Goal: Task Accomplishment & Management: Manage account settings

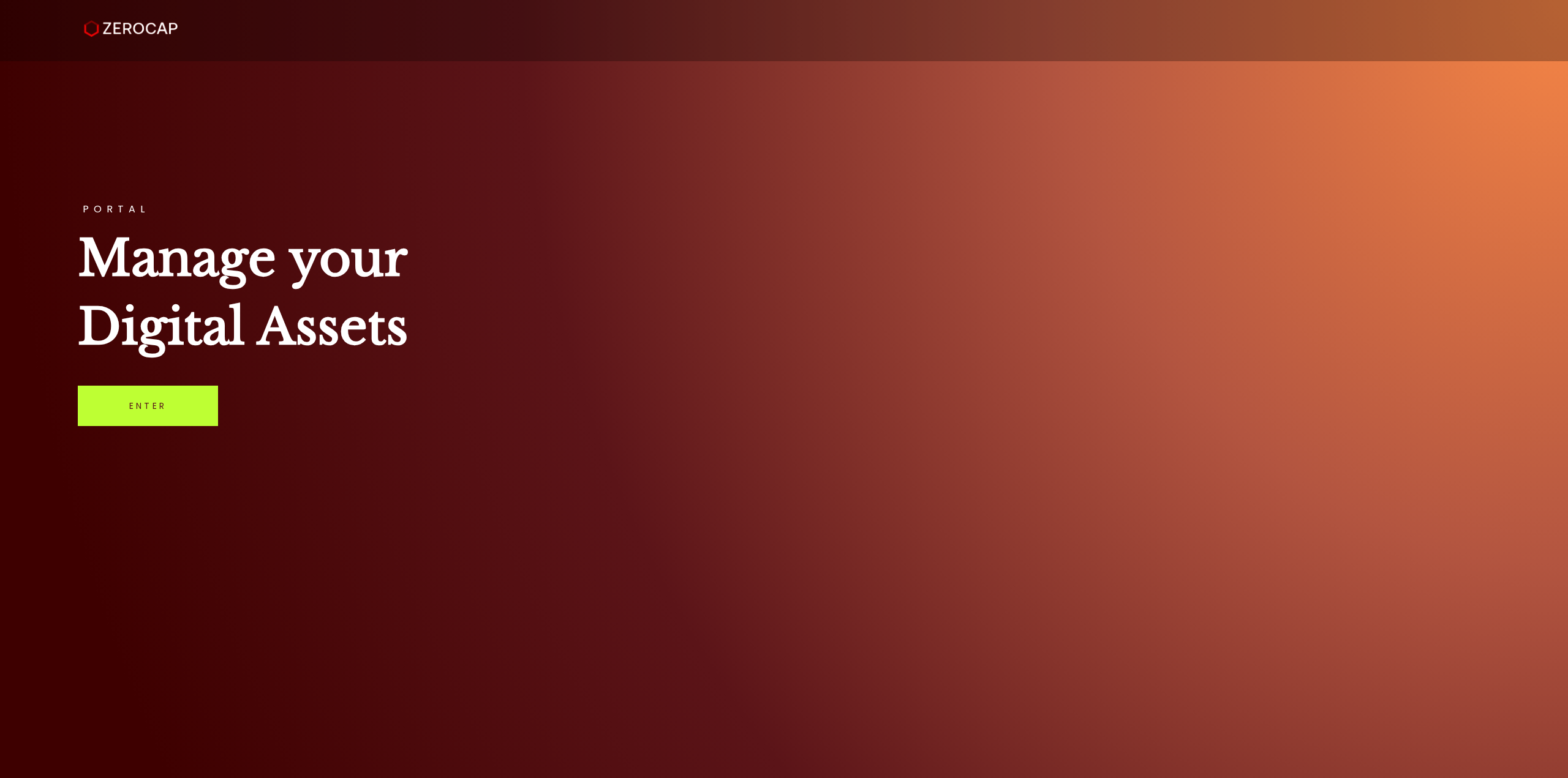
click at [169, 397] on link "Enter" at bounding box center [147, 405] width 140 height 40
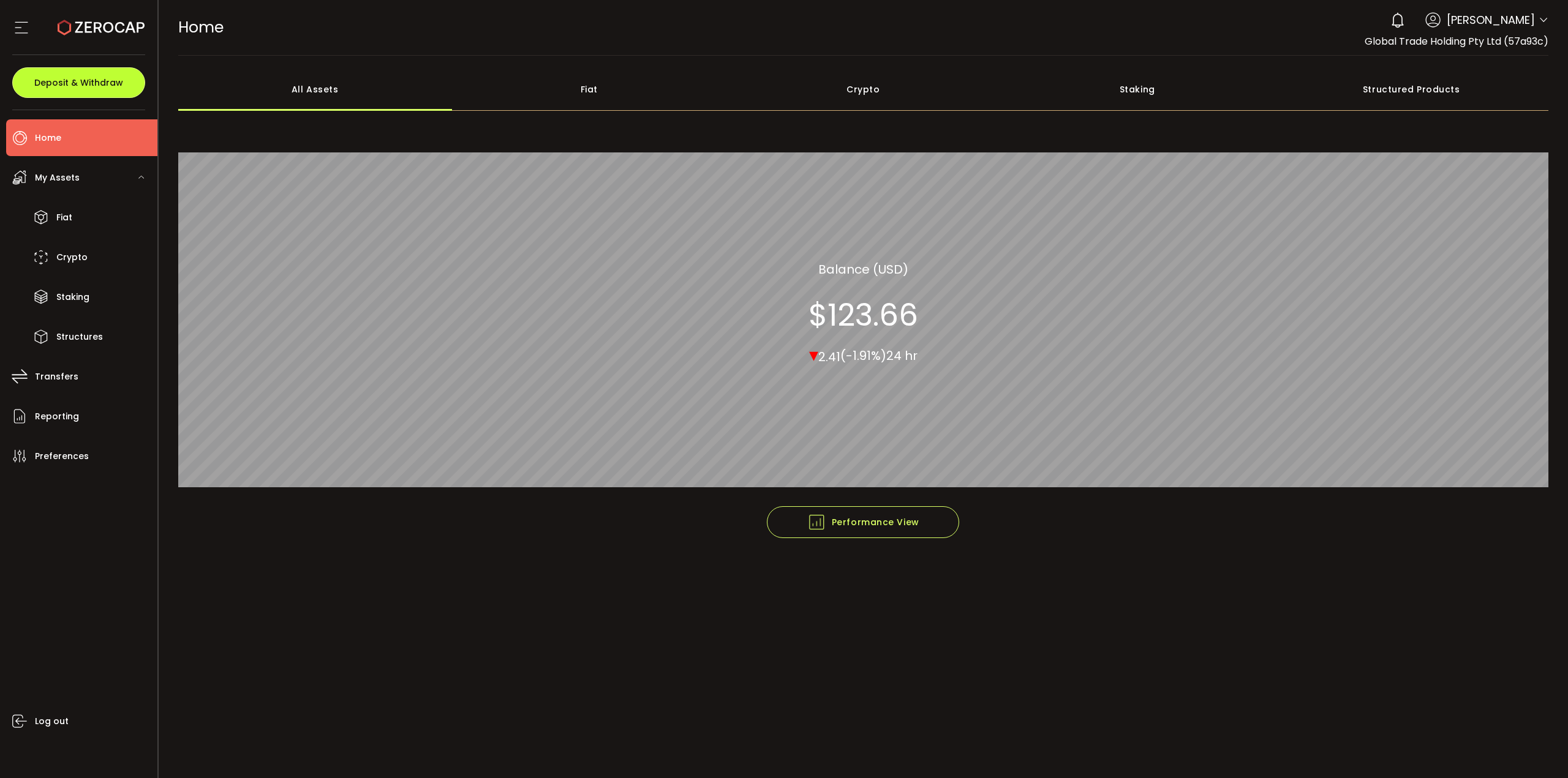
click at [73, 78] on span "Deposit & Withdraw" at bounding box center [78, 82] width 89 height 9
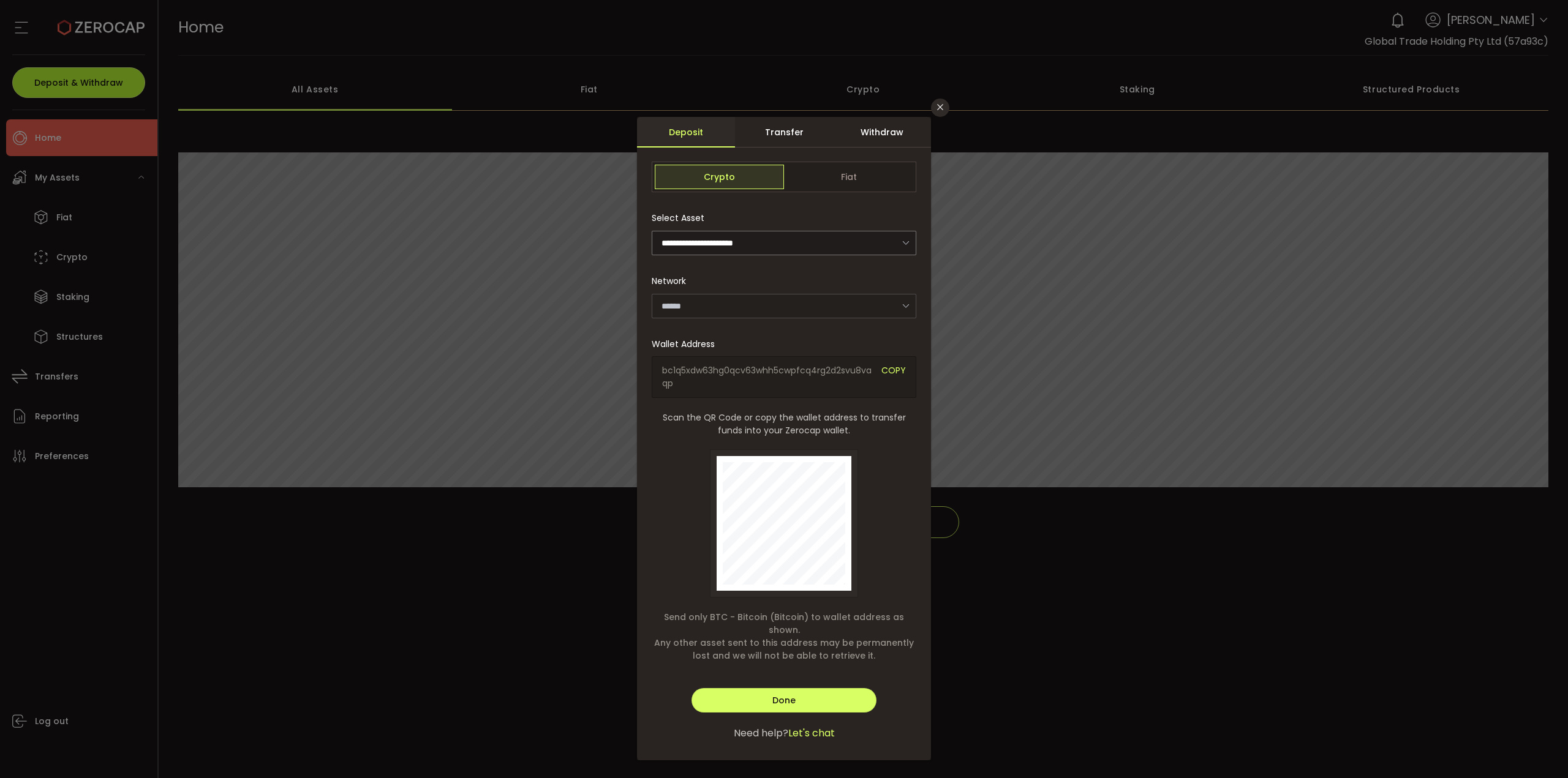
type input "*******"
click at [943, 113] on button "Close" at bounding box center [940, 108] width 18 height 18
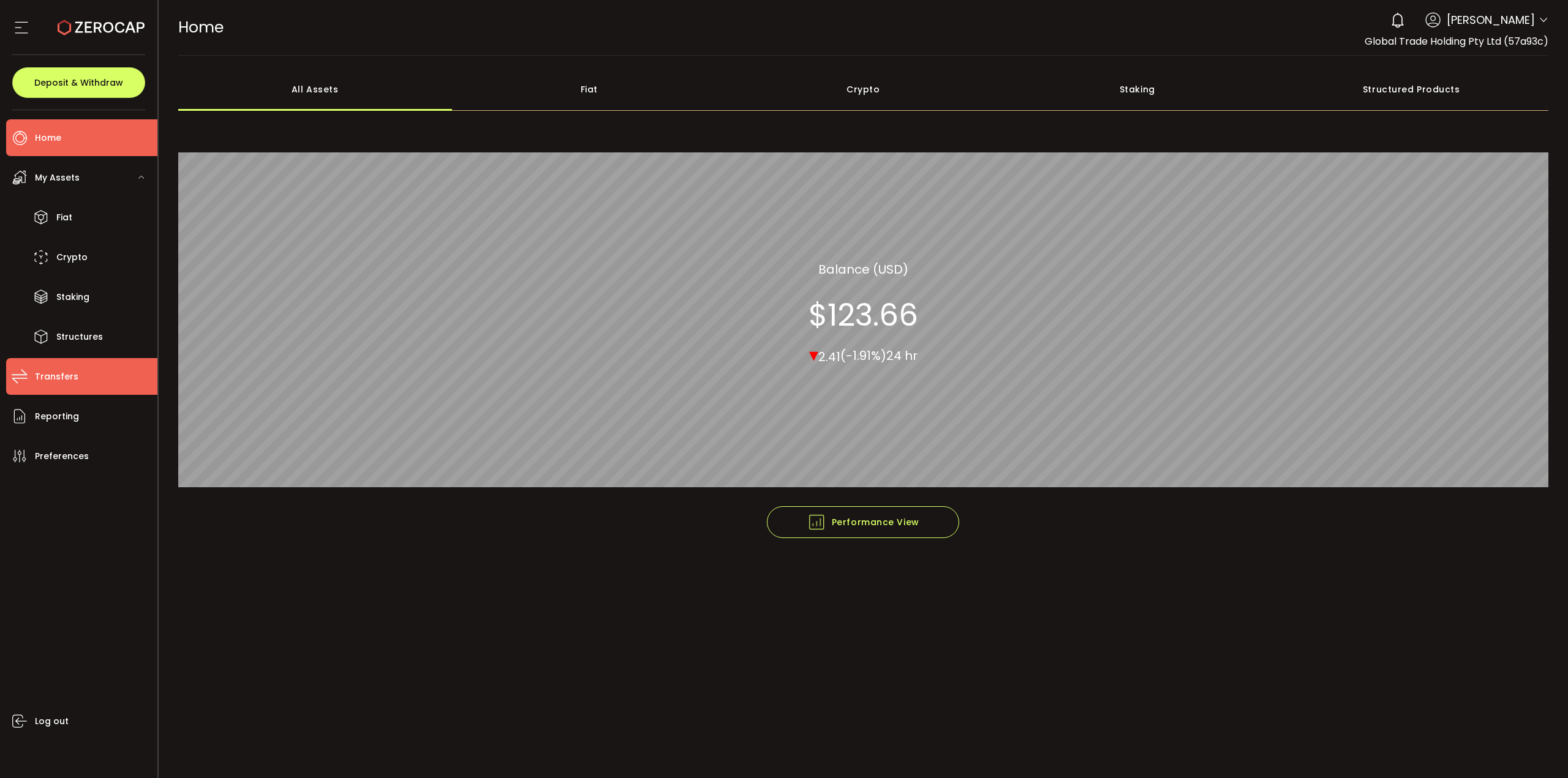
click at [73, 394] on li "Transfers" at bounding box center [82, 377] width 151 height 36
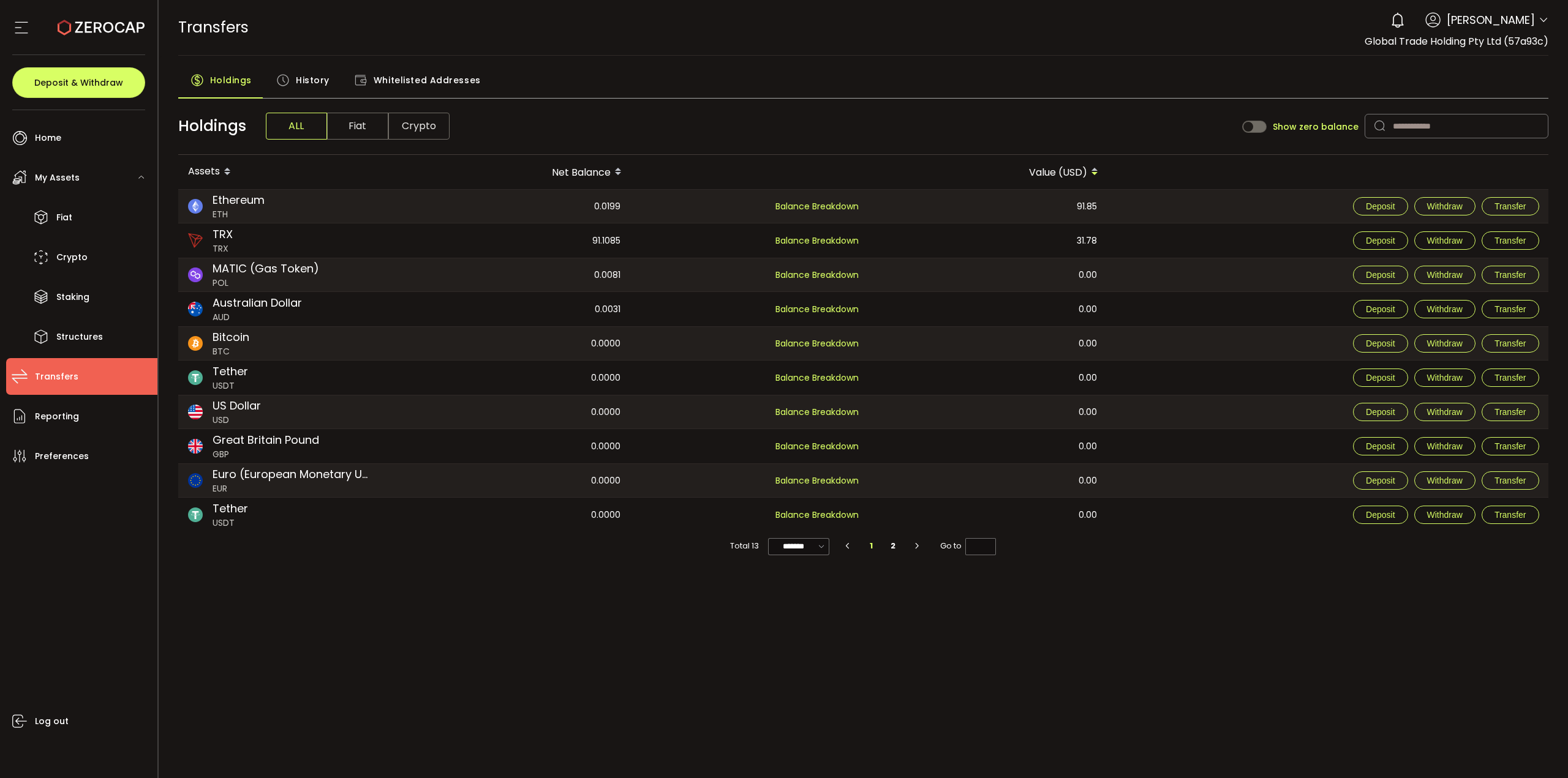
click at [313, 69] on span "History" at bounding box center [313, 80] width 34 height 25
